Goal: Find specific page/section

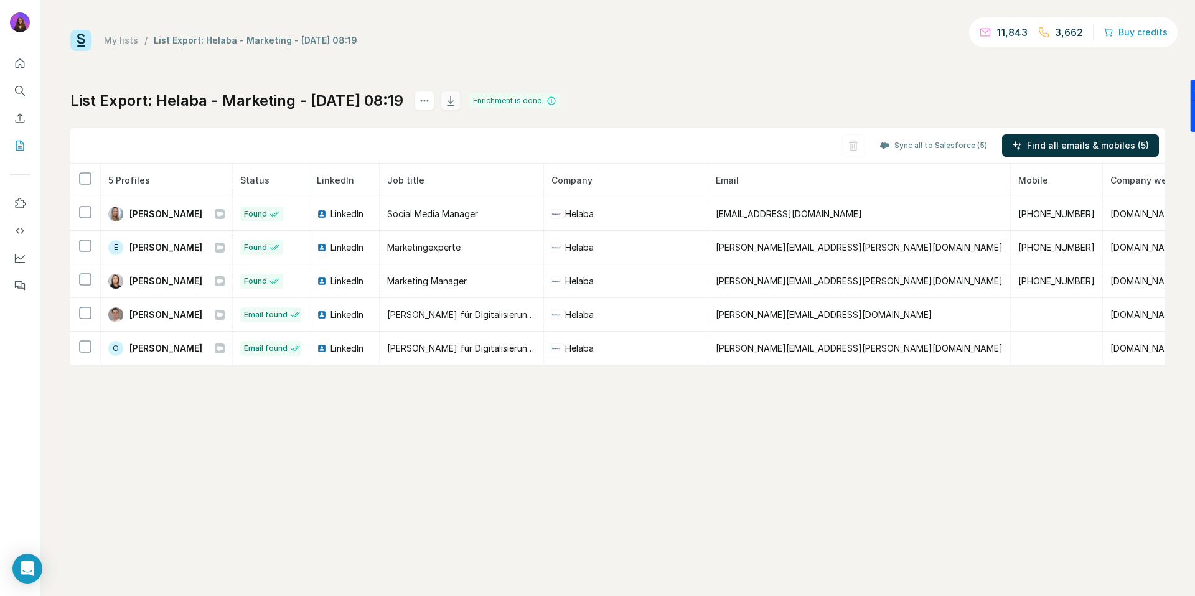
click at [454, 105] on icon "button" at bounding box center [450, 101] width 7 height 10
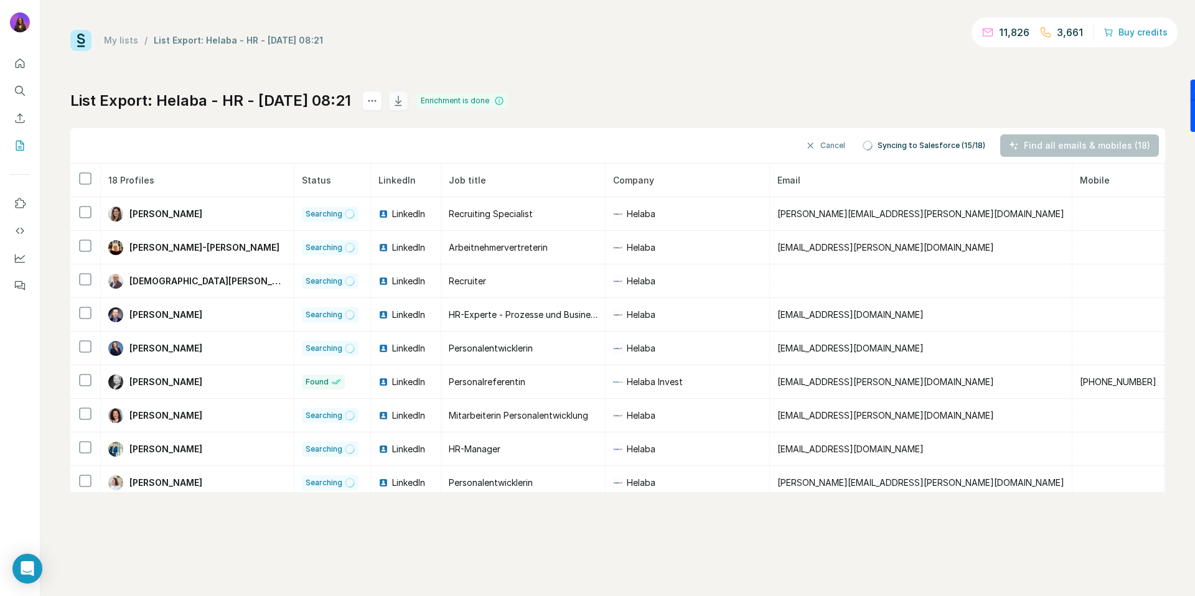
click at [405, 100] on icon "button" at bounding box center [398, 101] width 12 height 12
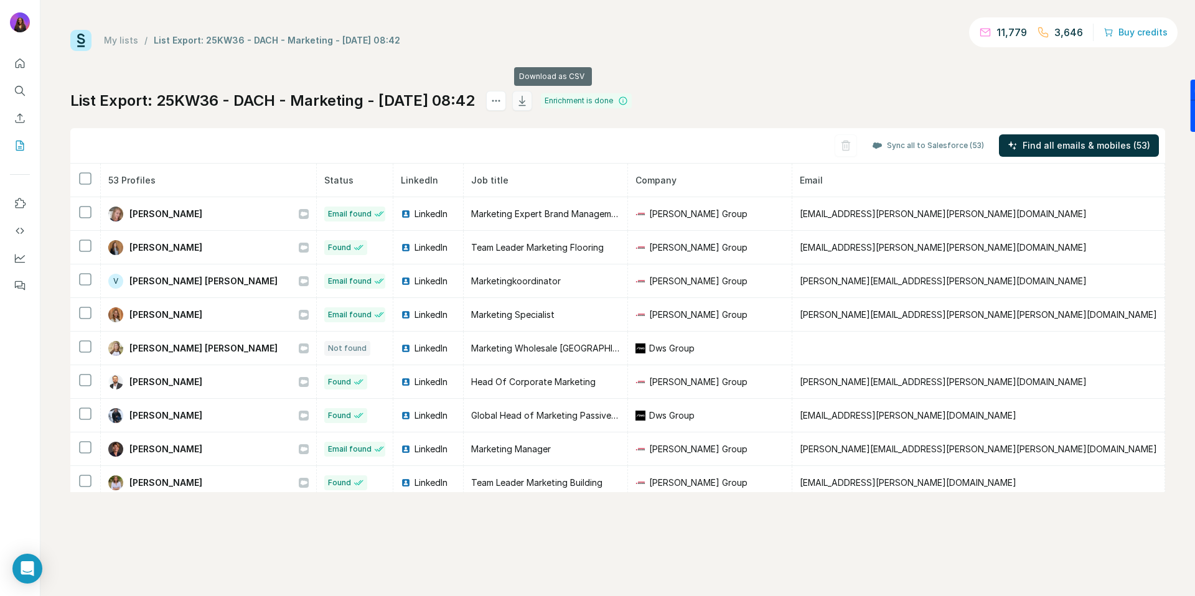
click at [529, 103] on icon "button" at bounding box center [522, 101] width 12 height 12
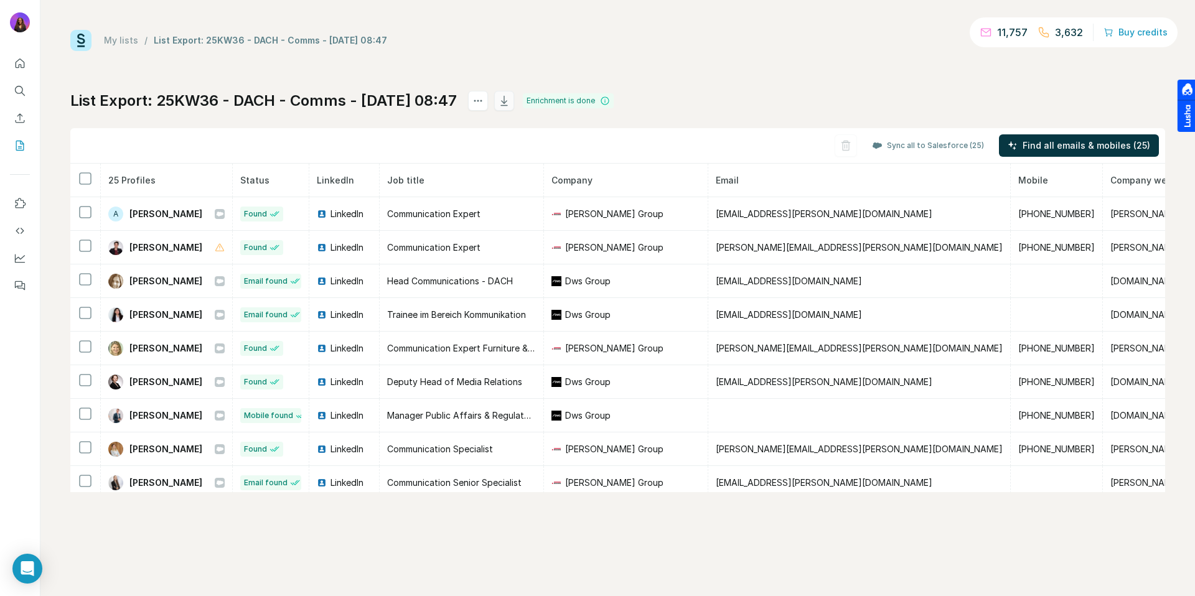
click at [510, 104] on icon "button" at bounding box center [504, 101] width 12 height 12
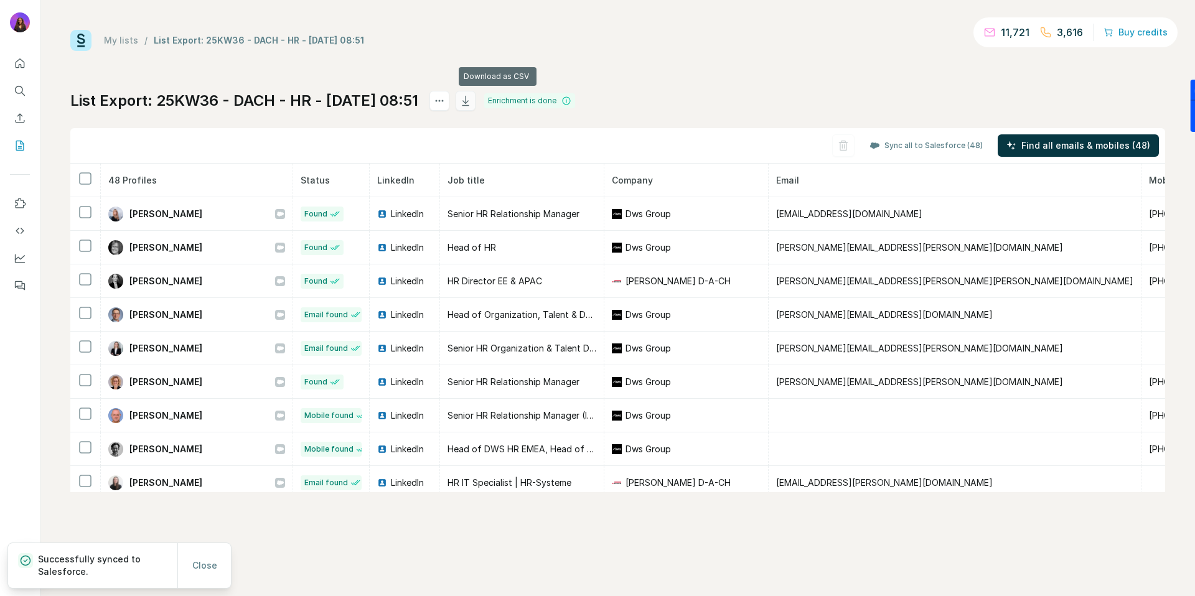
click at [472, 103] on icon "button" at bounding box center [465, 101] width 12 height 12
